Goal: Information Seeking & Learning: Learn about a topic

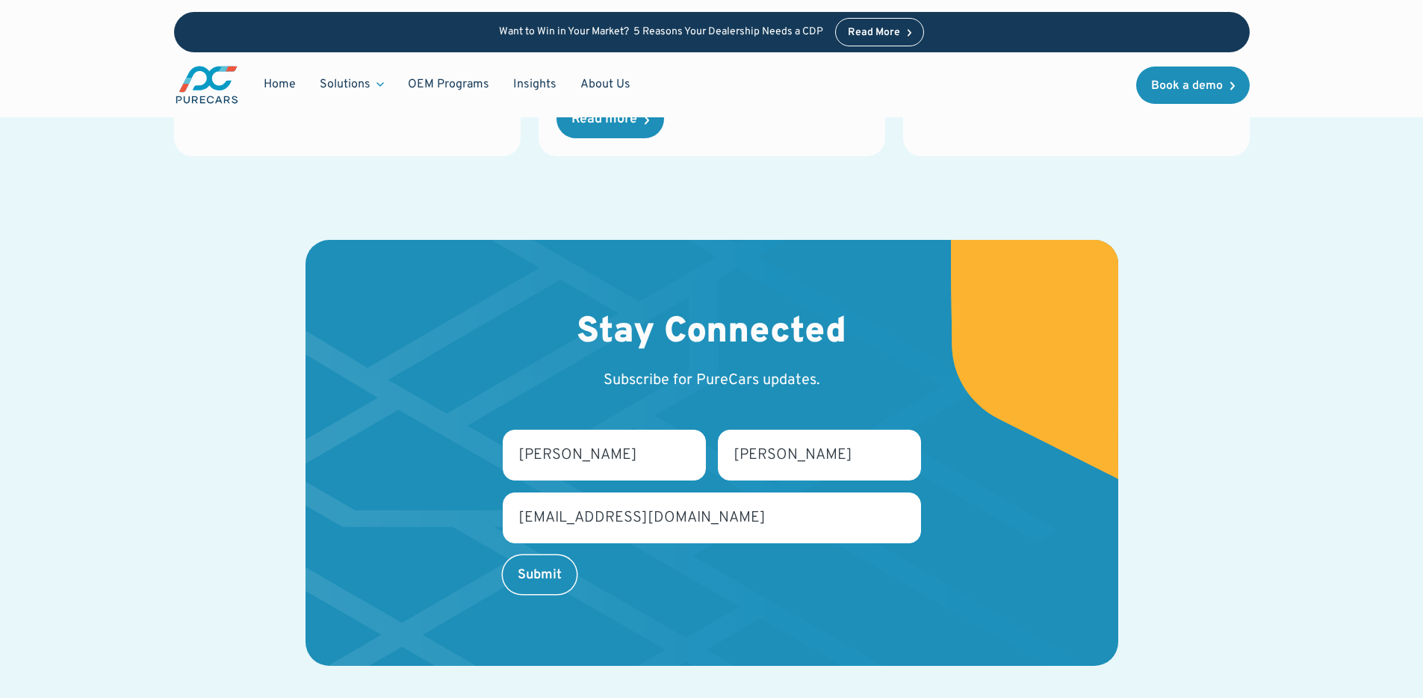
scroll to position [2148, 0]
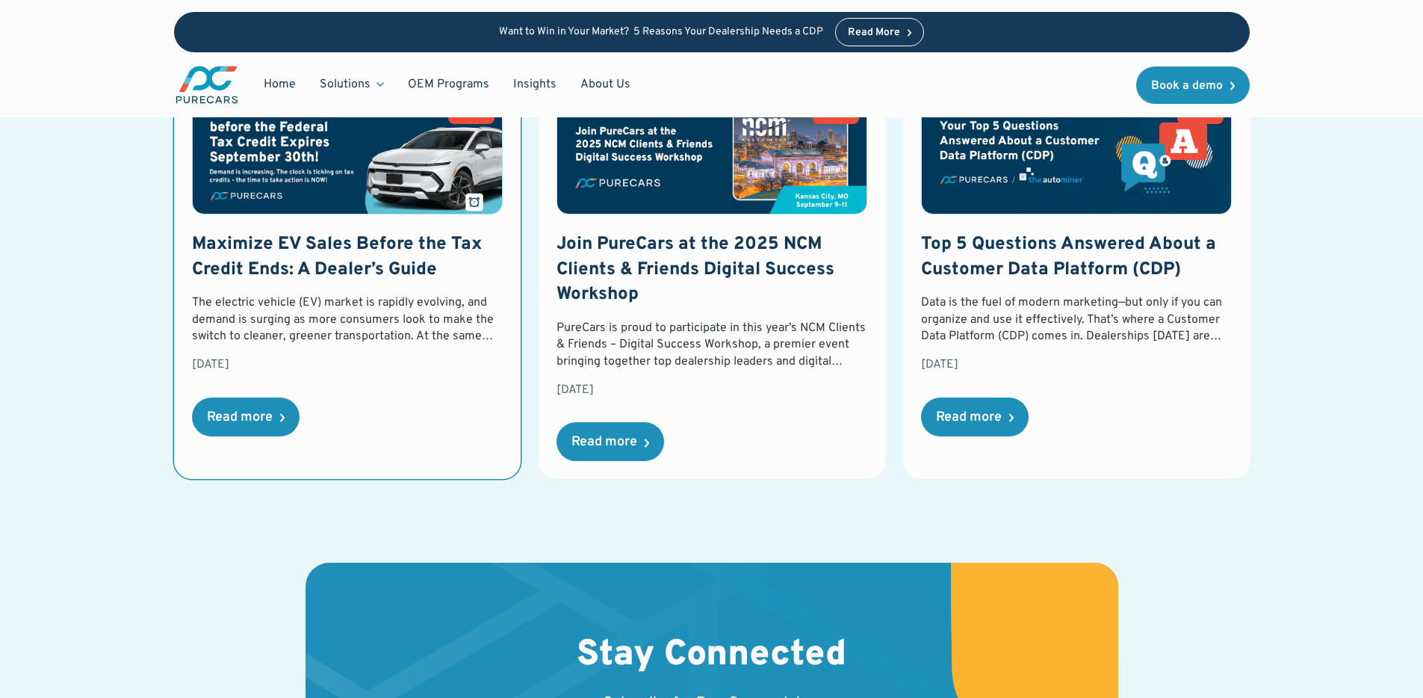
click at [326, 182] on img at bounding box center [347, 152] width 309 height 122
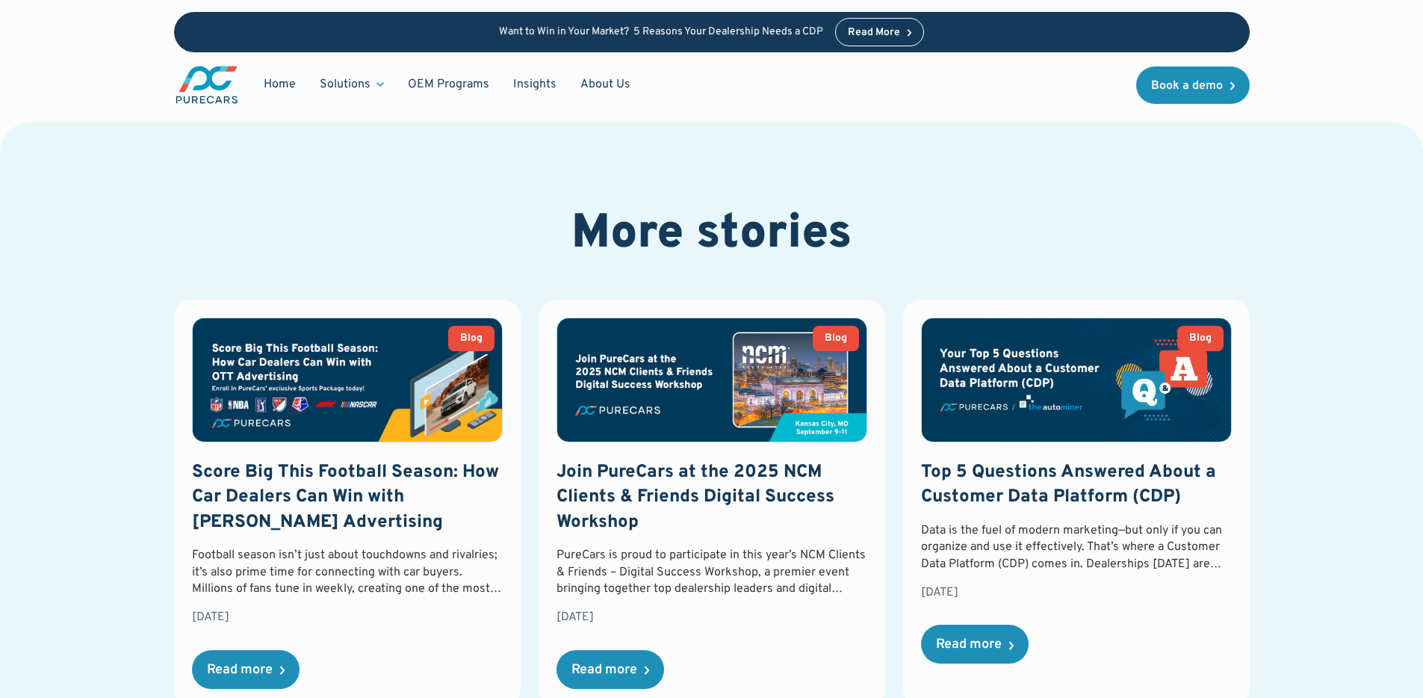
scroll to position [2175, 0]
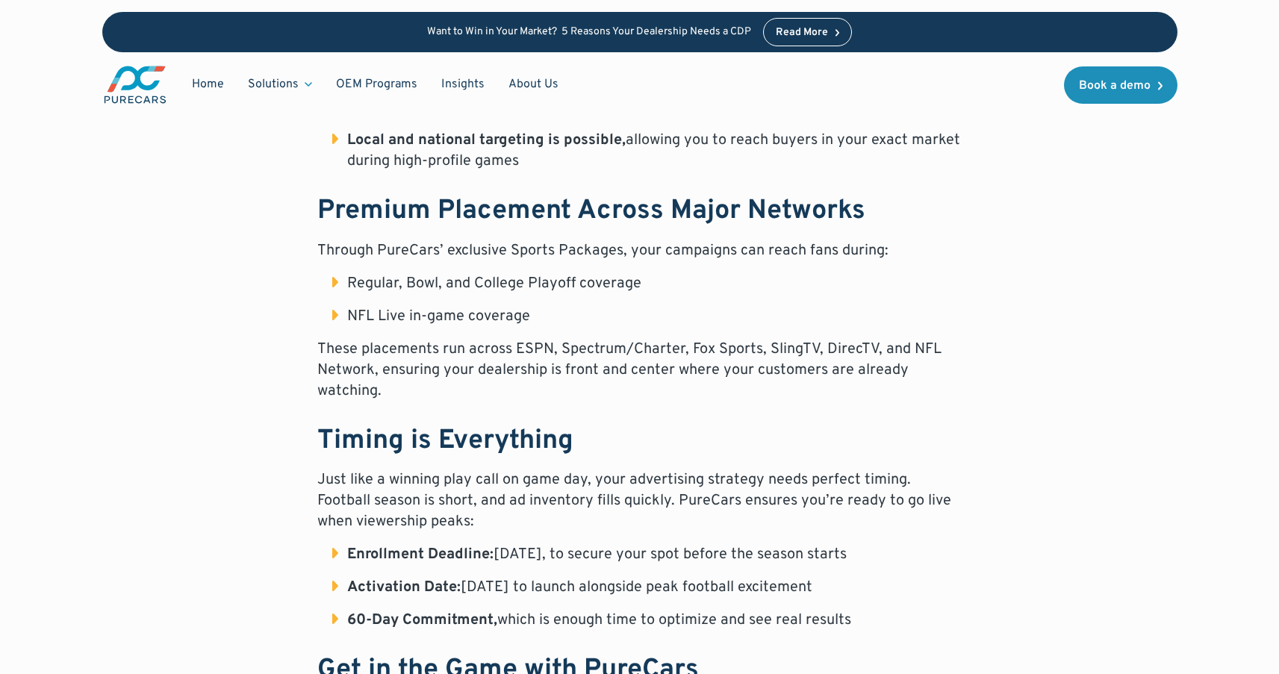
scroll to position [1081, 0]
